Goal: Information Seeking & Learning: Check status

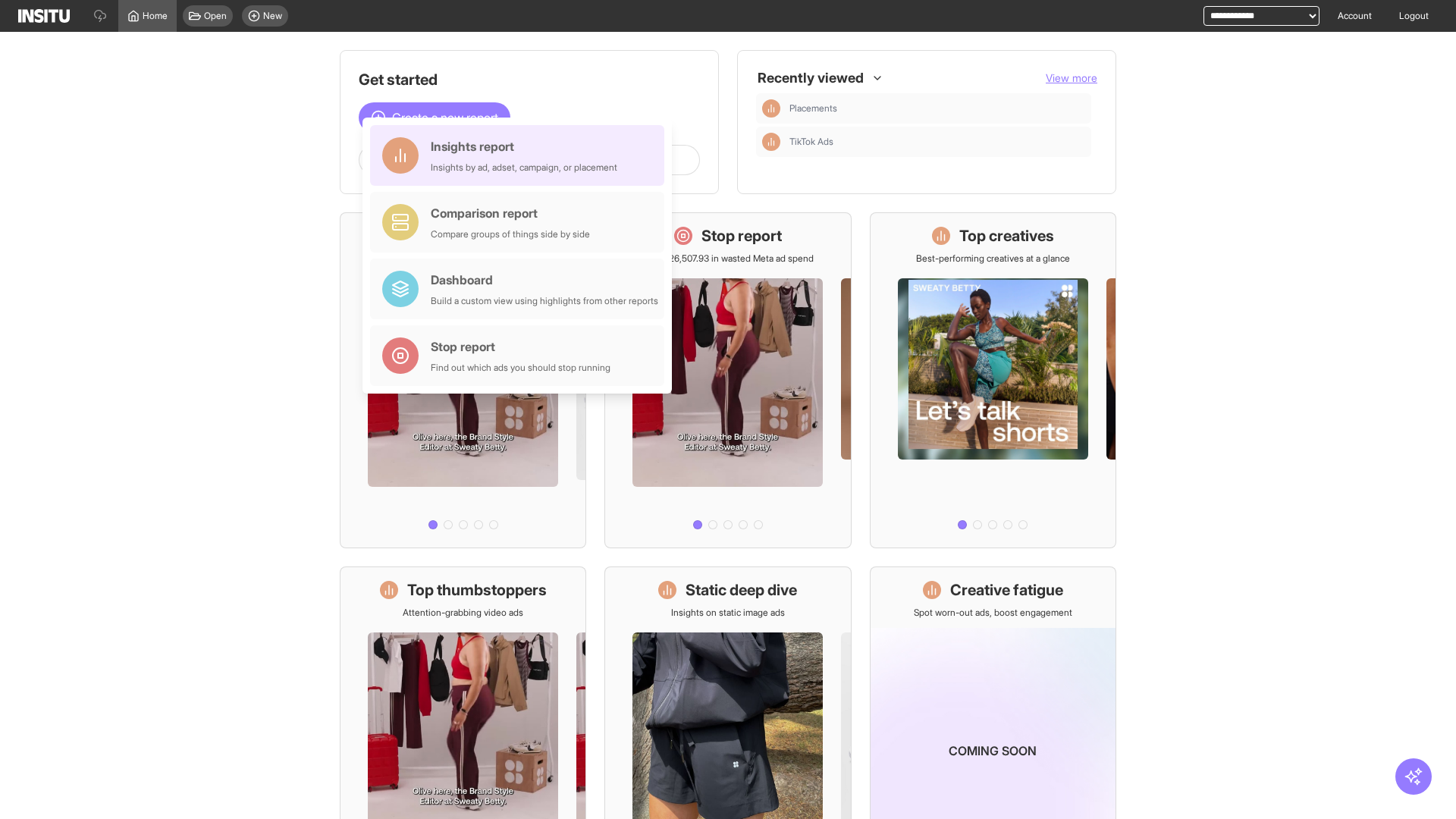
click at [521, 155] on div "Insights report Insights by ad, adset, campaign, or placement" at bounding box center [524, 155] width 186 height 36
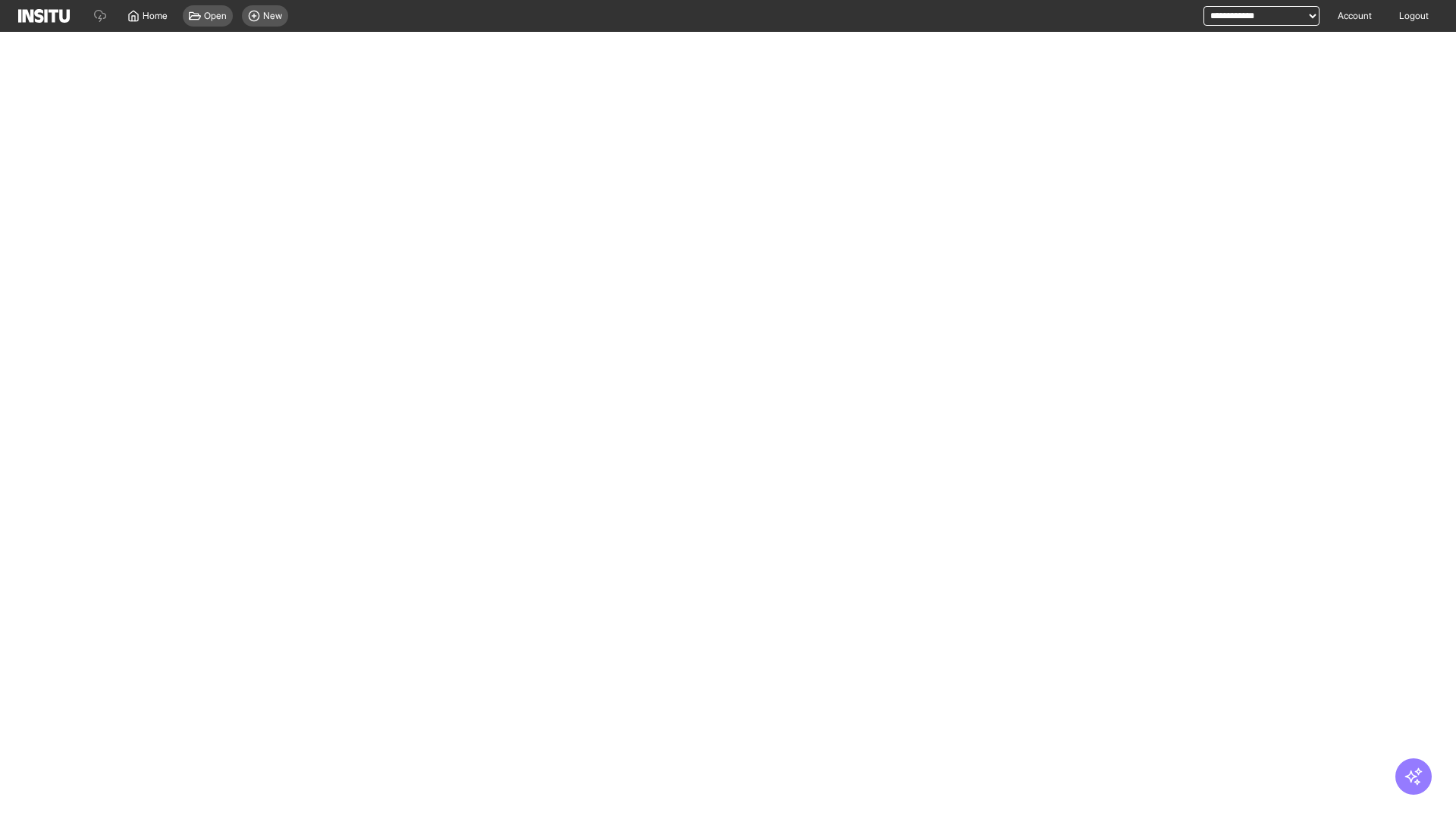
select select "**"
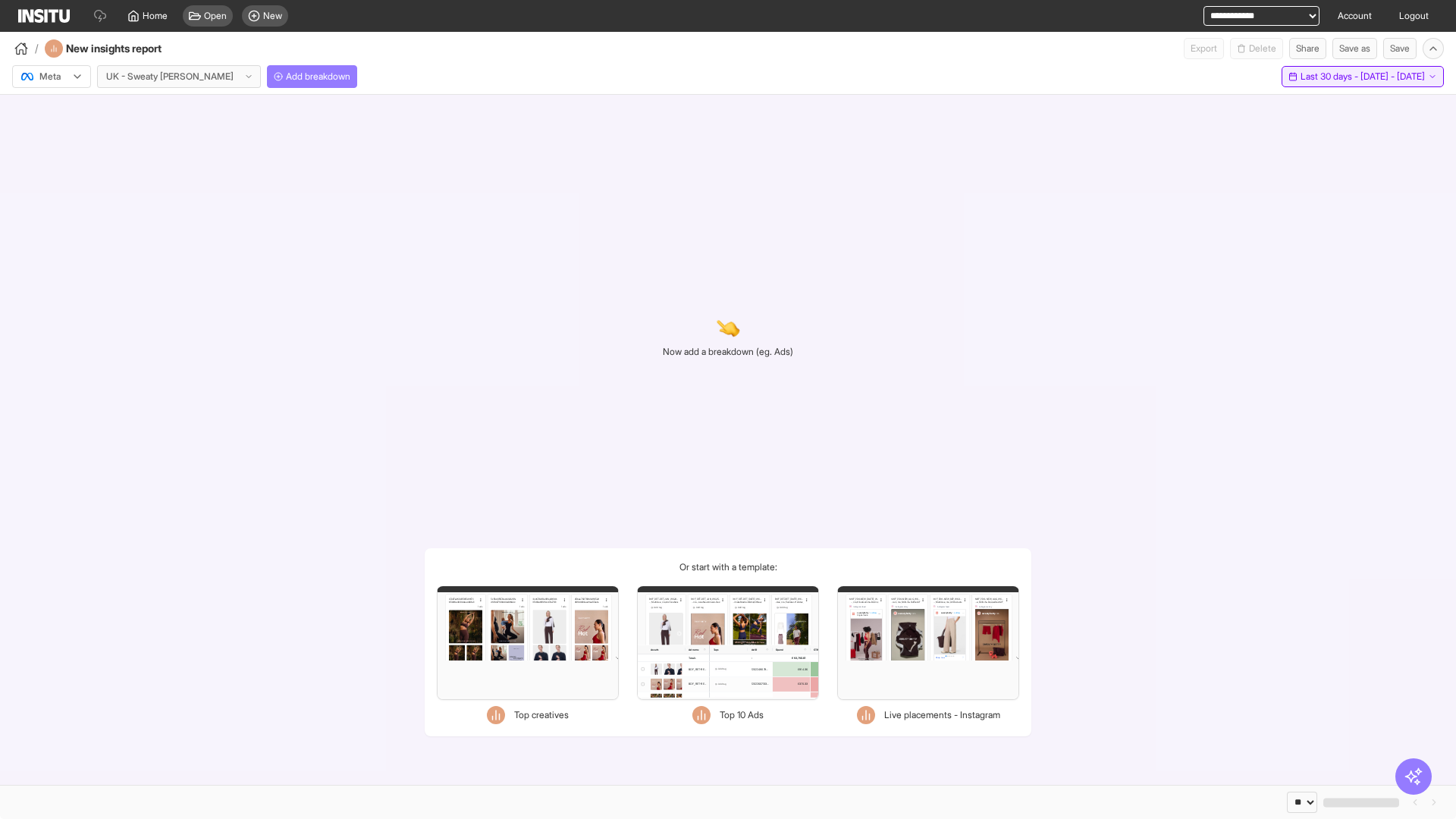
click at [1332, 77] on span "Last 30 days - [DATE] - [DATE]" at bounding box center [1363, 76] width 125 height 12
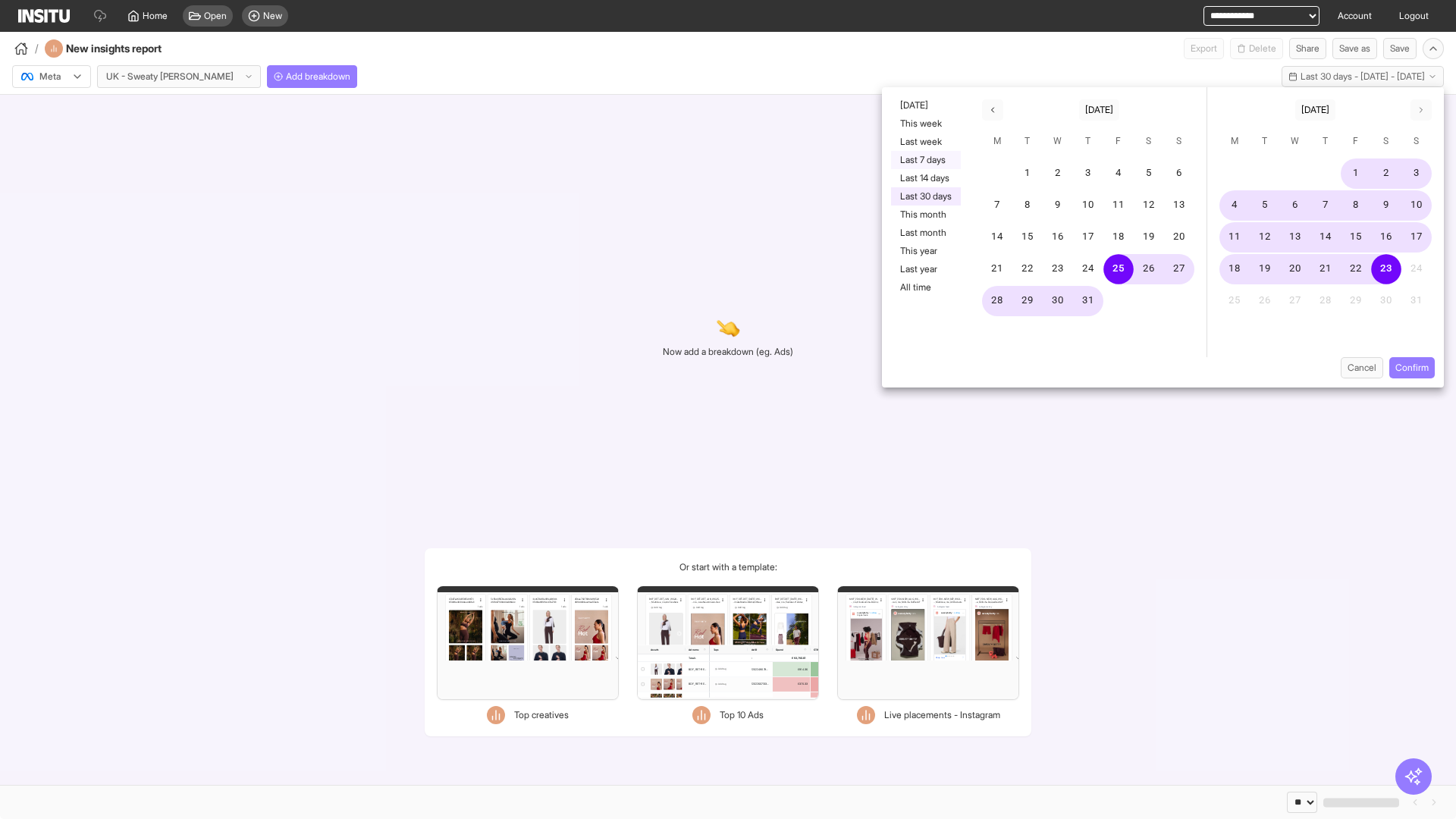
click at [924, 160] on button "Last 7 days" at bounding box center [926, 159] width 69 height 18
